Goal: Find specific page/section

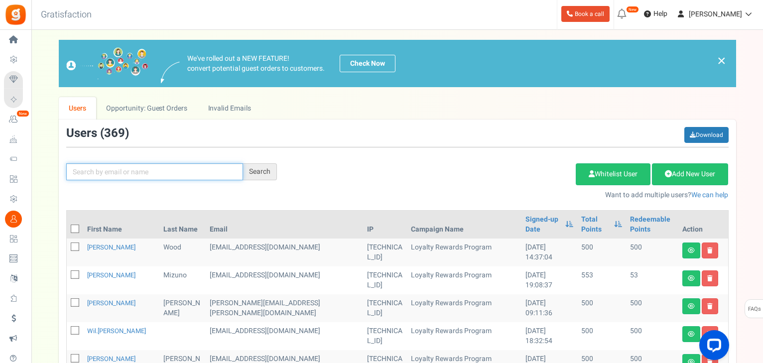
click at [161, 175] on input "text" at bounding box center [154, 171] width 177 height 17
type input "chavez"
click at [253, 171] on div "Search" at bounding box center [260, 171] width 34 height 17
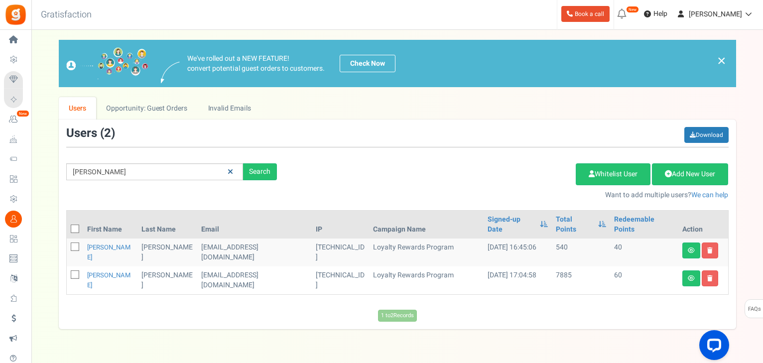
click at [231, 174] on icon at bounding box center [230, 171] width 5 height 7
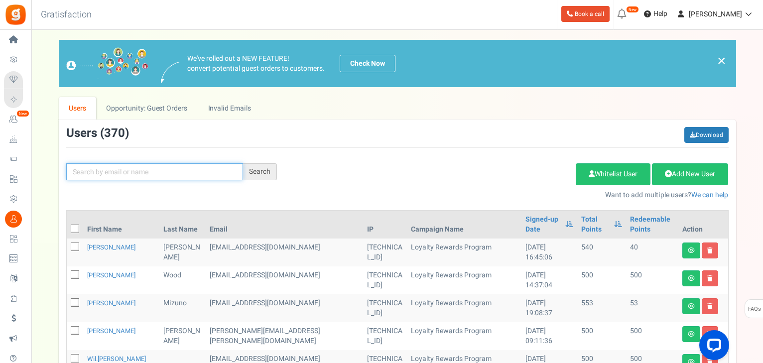
click at [130, 168] on input "text" at bounding box center [154, 171] width 177 height 17
type input "chavez"
click at [254, 175] on div "Search" at bounding box center [260, 171] width 34 height 17
